Goal: Transaction & Acquisition: Purchase product/service

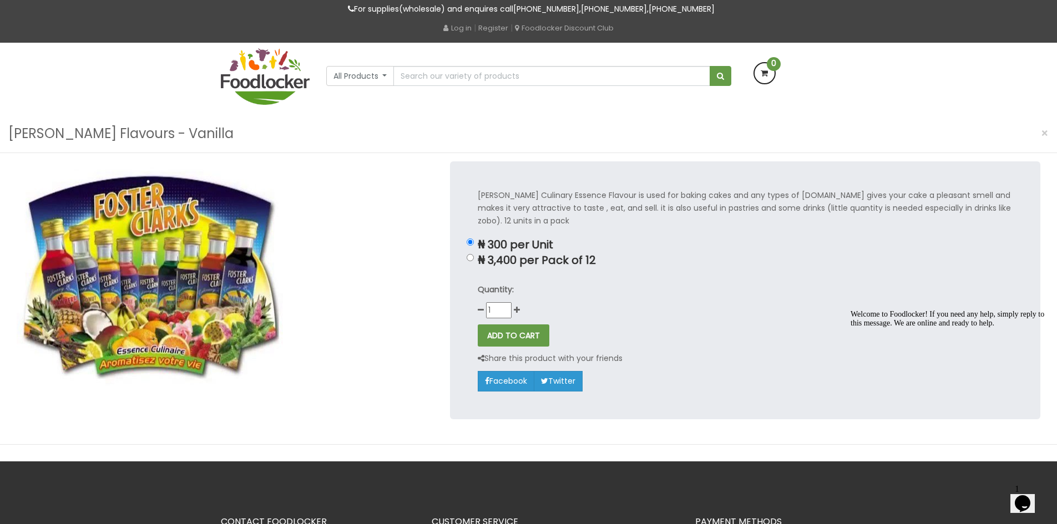
scroll to position [55, 0]
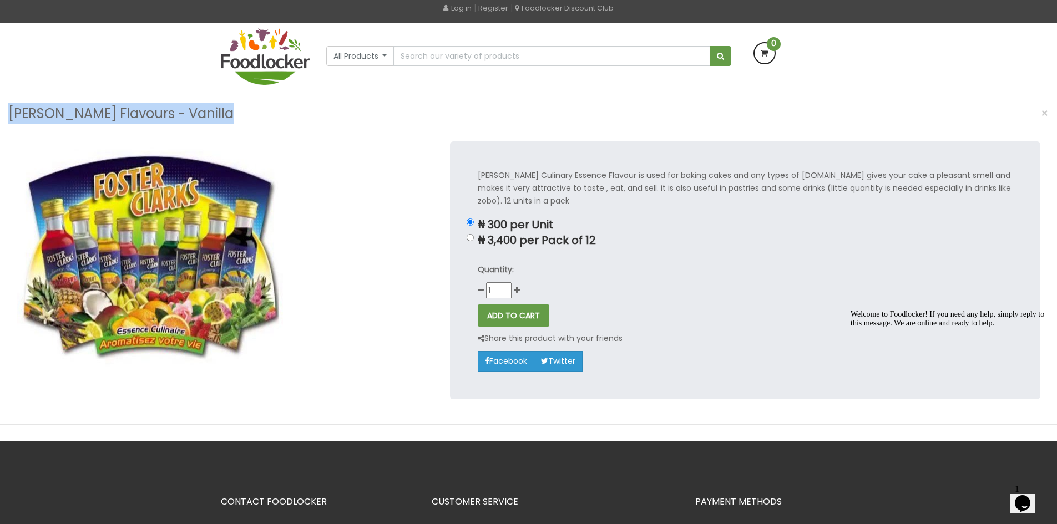
drag, startPoint x: 206, startPoint y: 117, endPoint x: 4, endPoint y: 125, distance: 202.2
click at [4, 125] on div "Foster Clarks Flavours - Vanilla ×" at bounding box center [528, 114] width 1057 height 38
copy h3 "Foster Clarks Flavours - Vanilla"
click at [439, 52] on input "text" at bounding box center [551, 56] width 316 height 20
paste input "Foster Clarks Flavours - Vanilla"
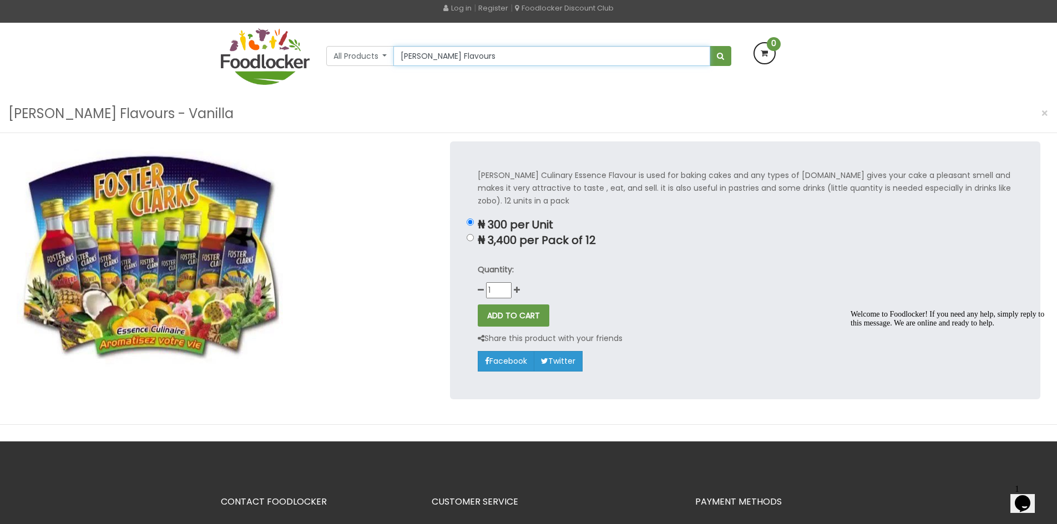
type input "Foster Clarks Flavours"
click at [519, 46] on button "submit" at bounding box center [721, 56] width 22 height 20
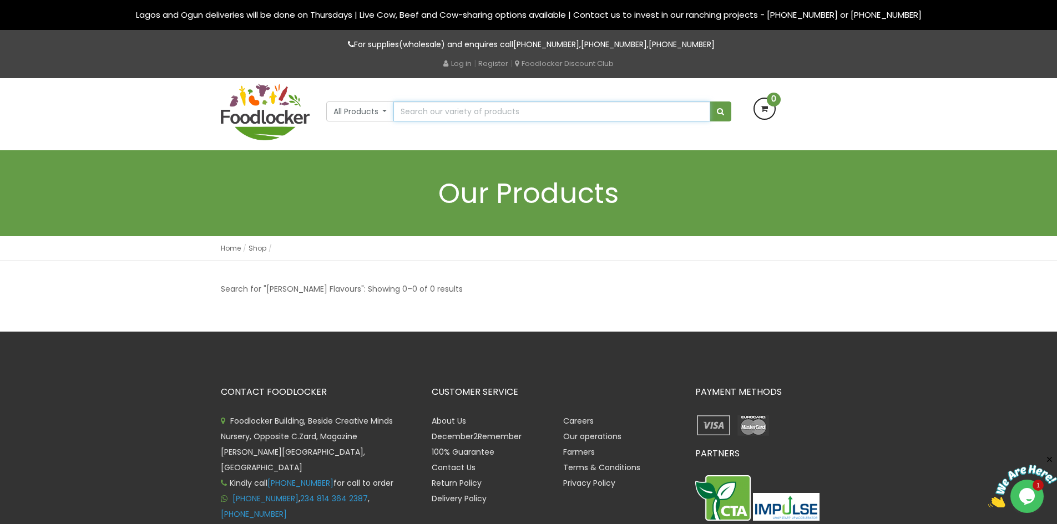
click at [490, 113] on input "text" at bounding box center [551, 112] width 316 height 20
click at [451, 112] on input "text" at bounding box center [551, 112] width 316 height 20
type input "[PERSON_NAME]"
click at [710, 102] on button "submit" at bounding box center [721, 112] width 22 height 20
click at [722, 114] on span "submit" at bounding box center [720, 112] width 7 height 8
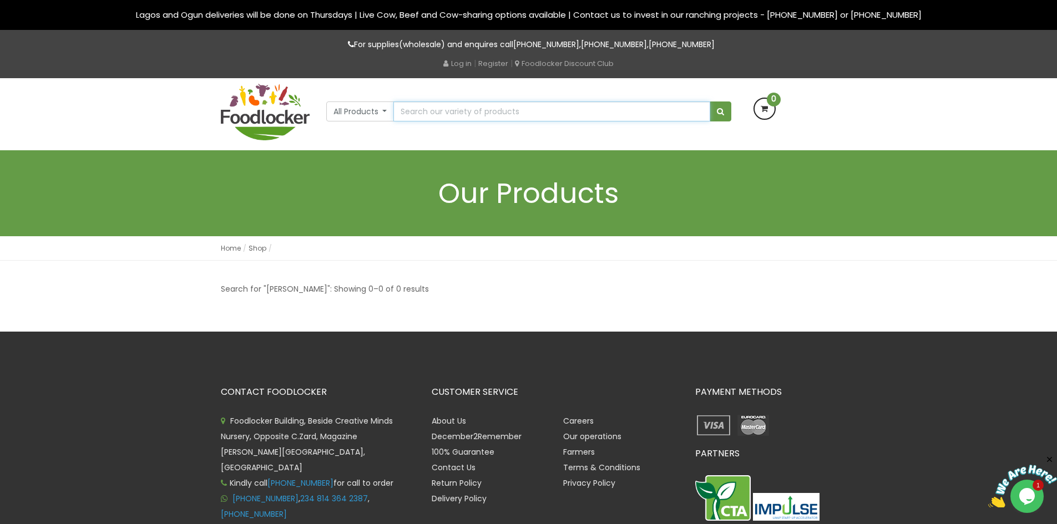
click at [422, 114] on input "text" at bounding box center [551, 112] width 316 height 20
type input "vanilla"
click at [710, 102] on button "submit" at bounding box center [721, 112] width 22 height 20
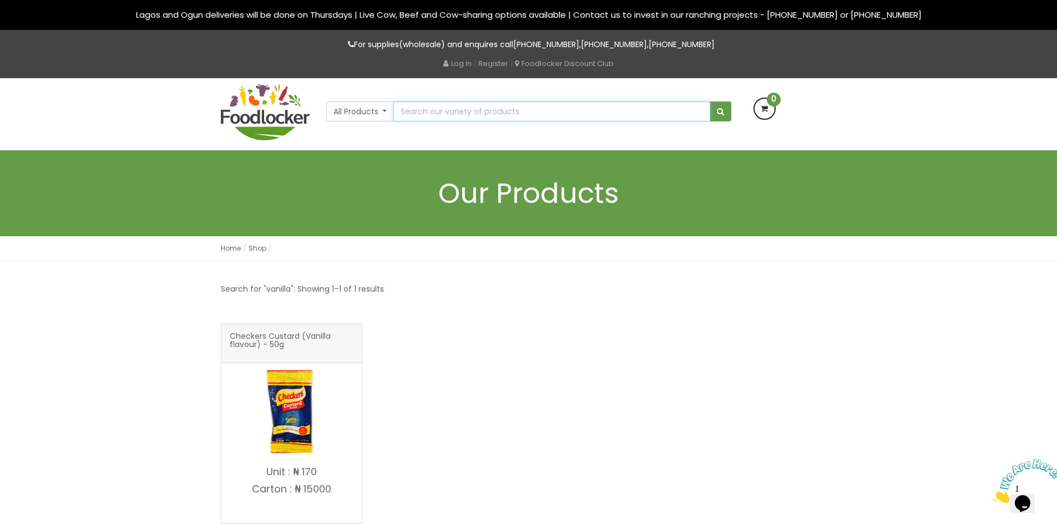
click at [418, 108] on input "text" at bounding box center [551, 112] width 316 height 20
type input "essence"
click at [731, 109] on div "All Products All Products Baby Food Baking Oil" at bounding box center [529, 99] width 422 height 43
click at [726, 109] on button "submit" at bounding box center [721, 112] width 22 height 20
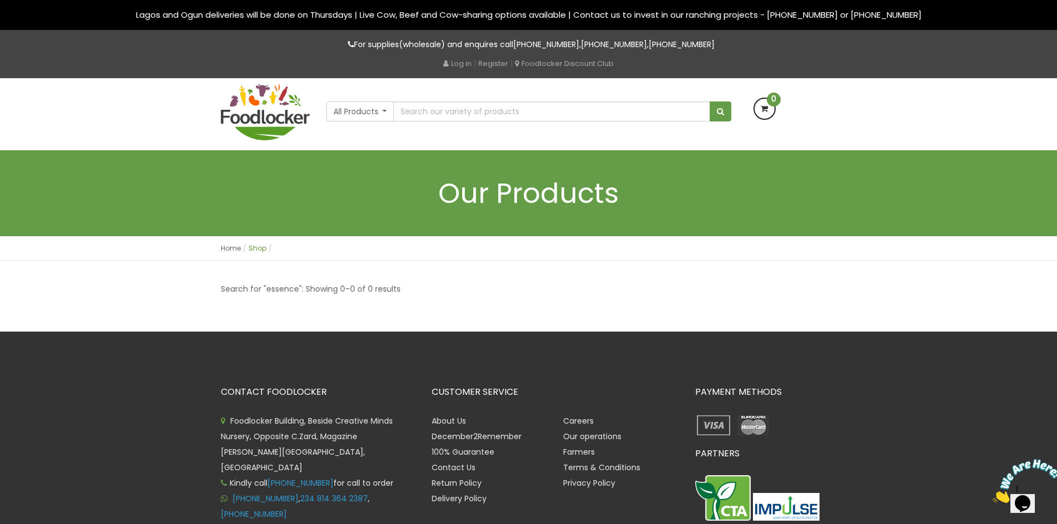
click at [249, 249] on link "Shop" at bounding box center [258, 248] width 18 height 9
click at [259, 248] on link "Shop" at bounding box center [258, 248] width 18 height 9
click at [440, 113] on input "text" at bounding box center [551, 112] width 316 height 20
type input "foster"
click at [710, 102] on button "submit" at bounding box center [721, 112] width 22 height 20
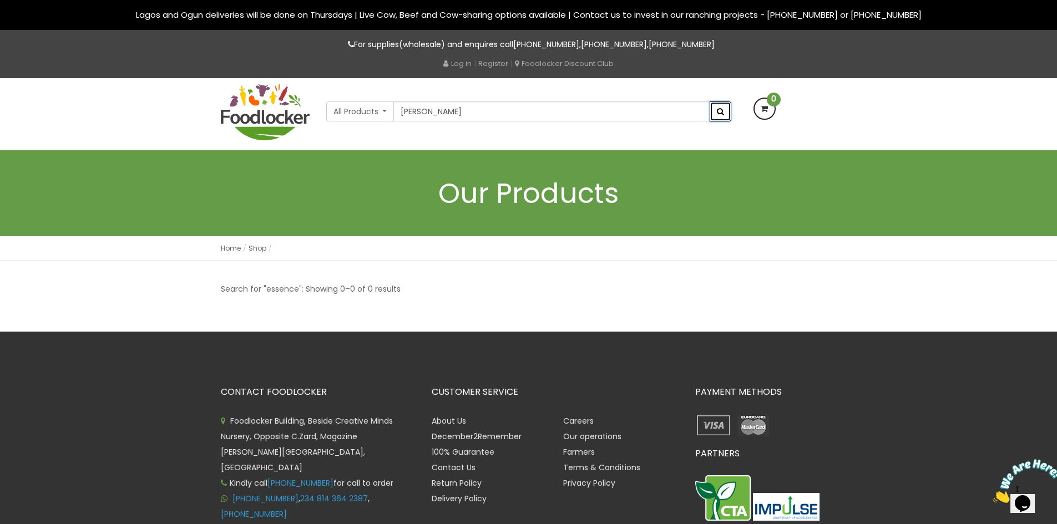
click at [722, 115] on span "submit" at bounding box center [720, 112] width 7 height 8
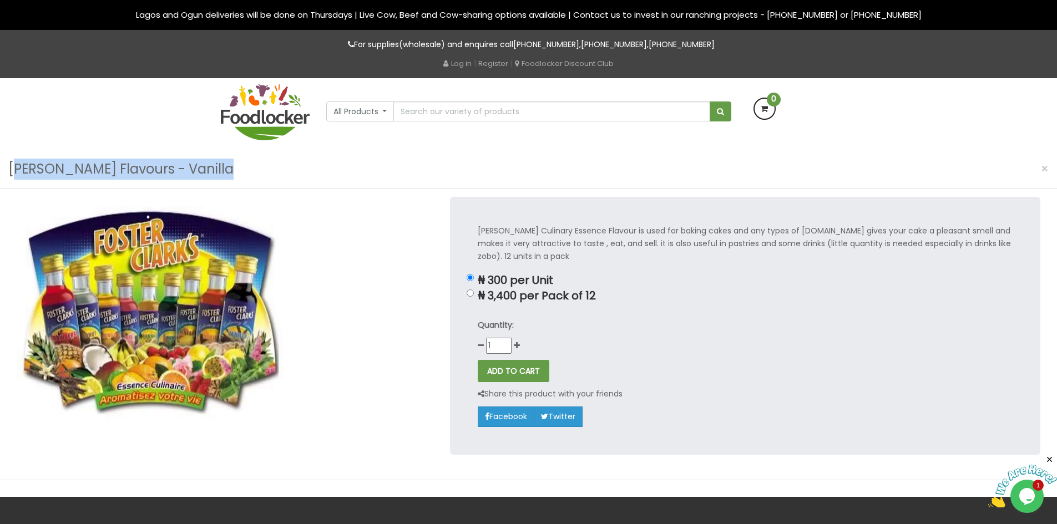
drag, startPoint x: 19, startPoint y: 170, endPoint x: 213, endPoint y: 171, distance: 194.2
click at [213, 171] on div "[PERSON_NAME] Flavours - Vanilla ×" at bounding box center [528, 169] width 1057 height 38
drag, startPoint x: 11, startPoint y: 170, endPoint x: 216, endPoint y: 183, distance: 205.7
click at [216, 183] on div "[PERSON_NAME] Flavours - Vanilla ×" at bounding box center [528, 169] width 1057 height 38
copy h3 "[PERSON_NAME] Flavours - Vanilla"
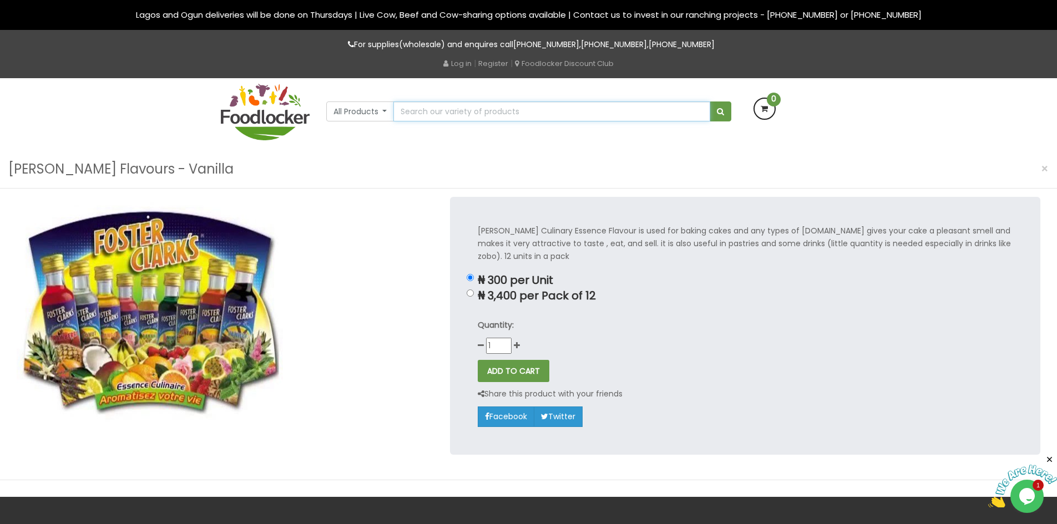
click at [433, 115] on input "text" at bounding box center [551, 112] width 316 height 20
paste input "[PERSON_NAME] Flavours - Vanilla"
type input "[PERSON_NAME] Flavours - Vanilla"
click at [723, 111] on span "submit" at bounding box center [720, 112] width 7 height 8
